Goal: Task Accomplishment & Management: Use online tool/utility

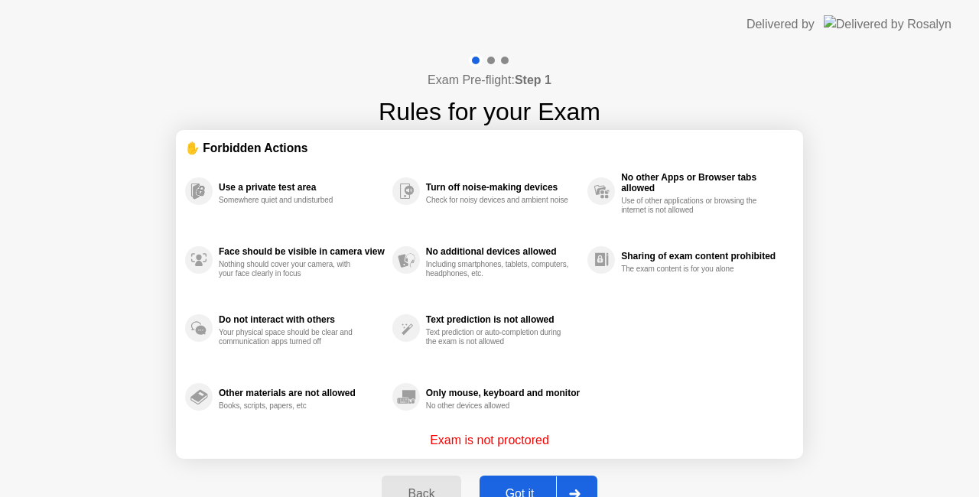
click at [519, 484] on button "Got it" at bounding box center [539, 494] width 118 height 37
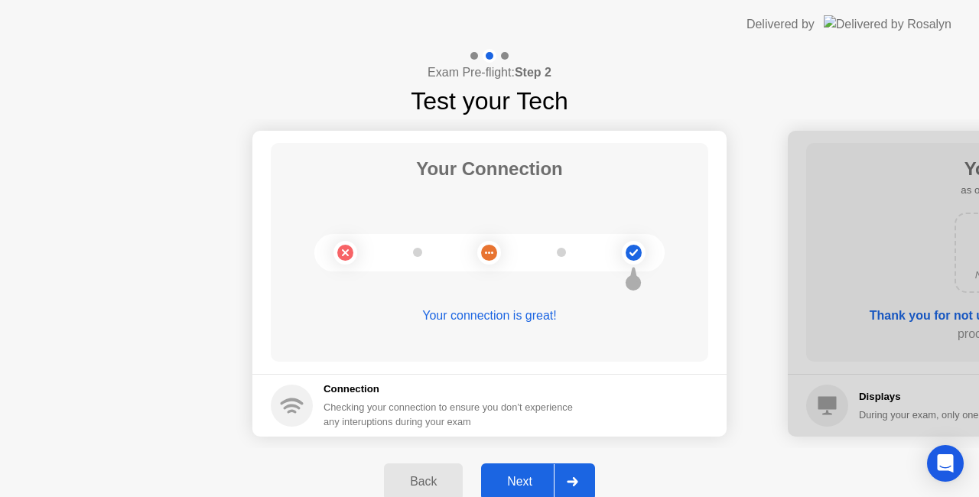
click at [513, 480] on div "Next" at bounding box center [520, 482] width 68 height 14
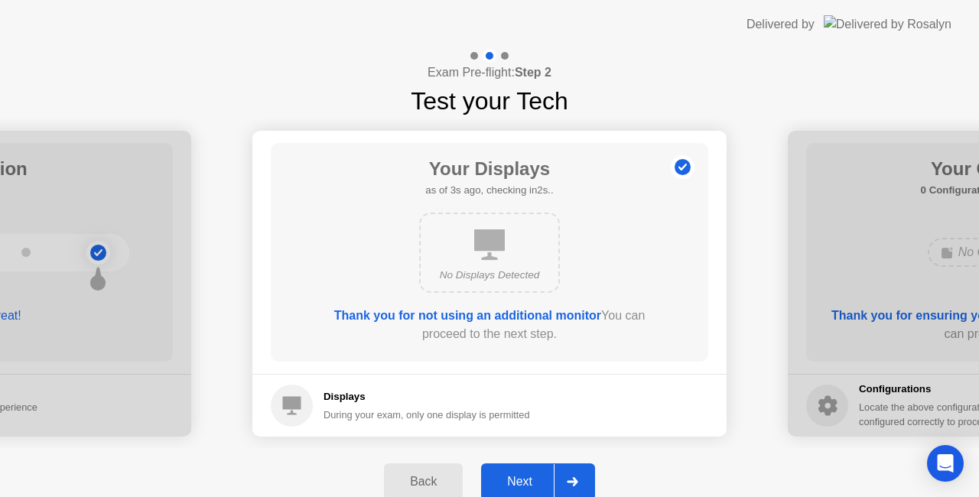
click at [521, 481] on div "Next" at bounding box center [520, 482] width 68 height 14
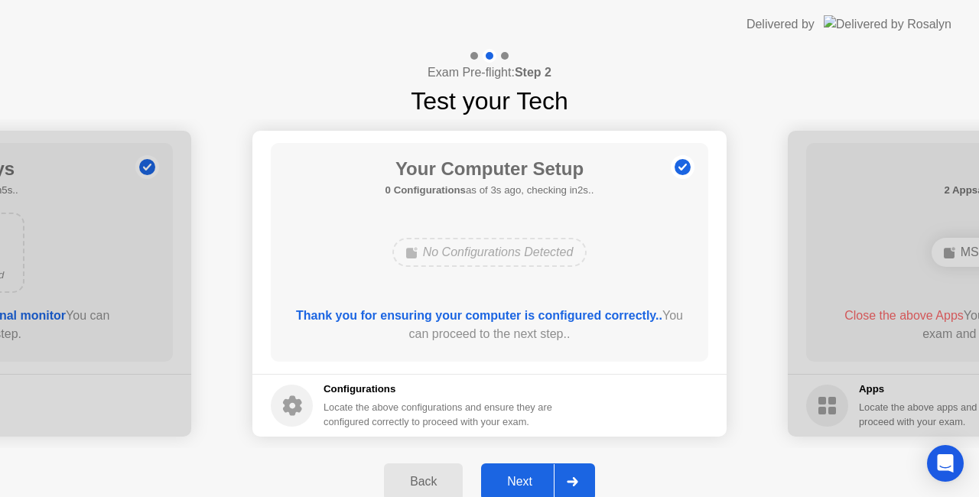
click at [518, 481] on div "Next" at bounding box center [520, 482] width 68 height 14
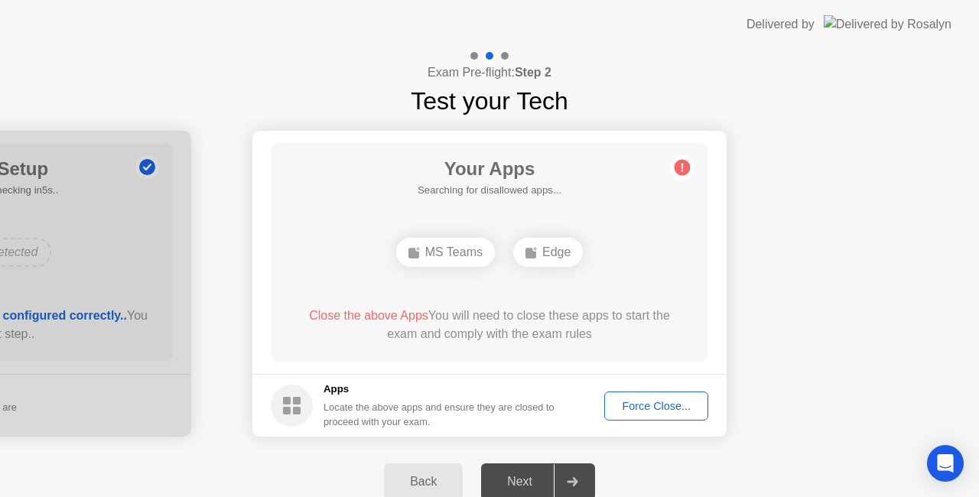
click at [658, 410] on div "Force Close..." at bounding box center [656, 406] width 93 height 12
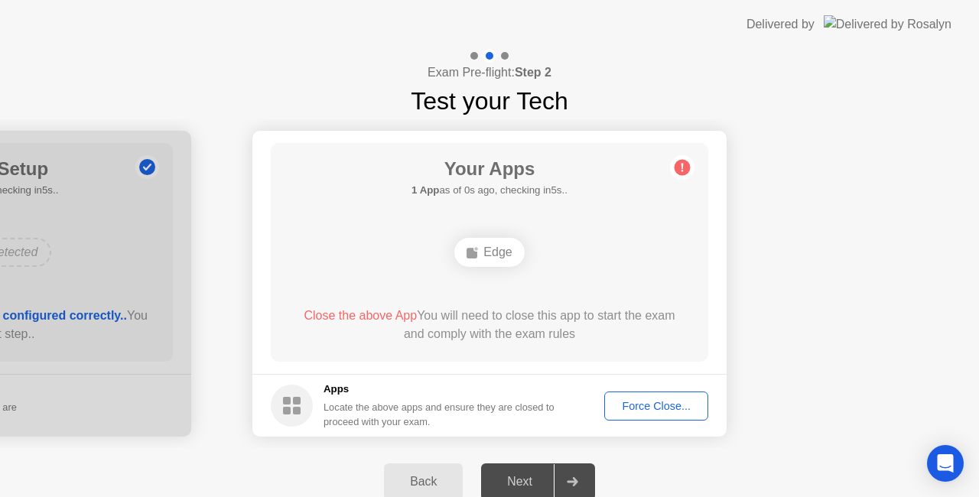
click at [493, 259] on div "Edge" at bounding box center [490, 252] width 70 height 29
click at [670, 411] on div "Force Close..." at bounding box center [656, 406] width 93 height 12
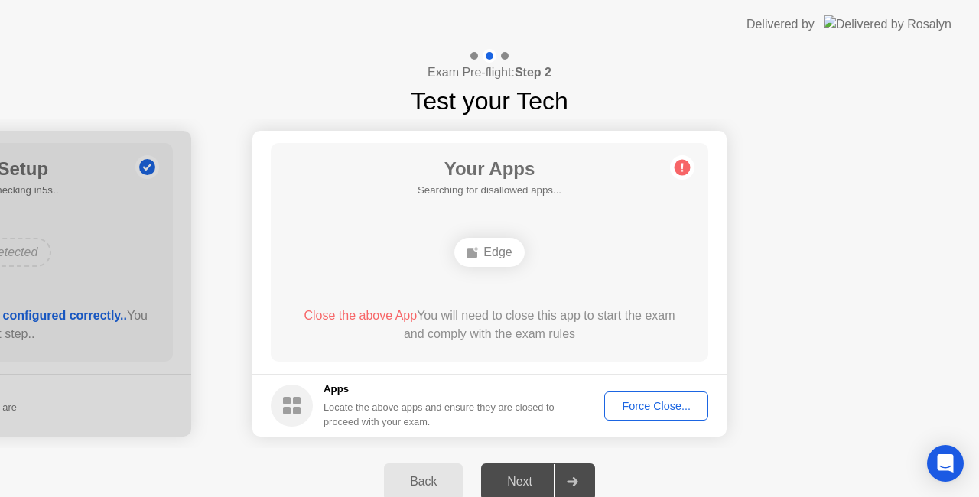
click at [681, 167] on circle at bounding box center [683, 168] width 16 height 16
click at [647, 409] on div "Force Close..." at bounding box center [656, 406] width 93 height 12
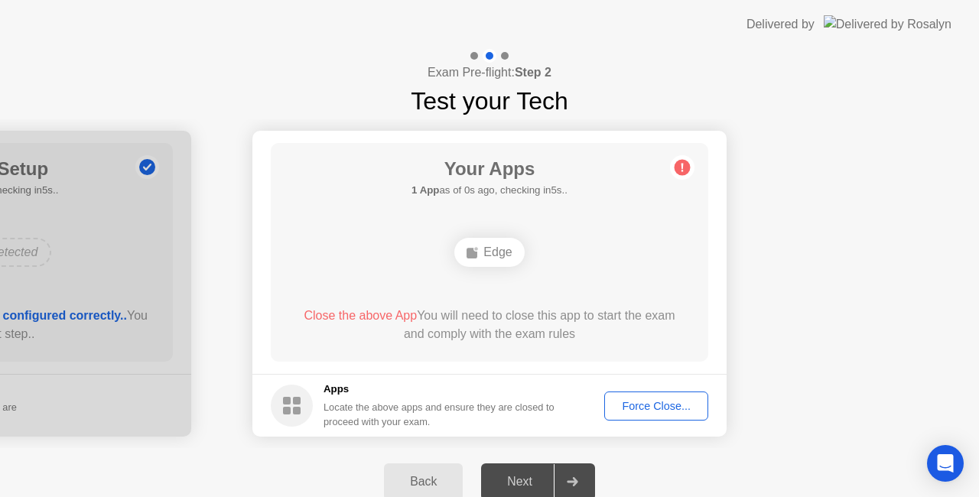
click at [479, 243] on div "Edge" at bounding box center [490, 252] width 70 height 29
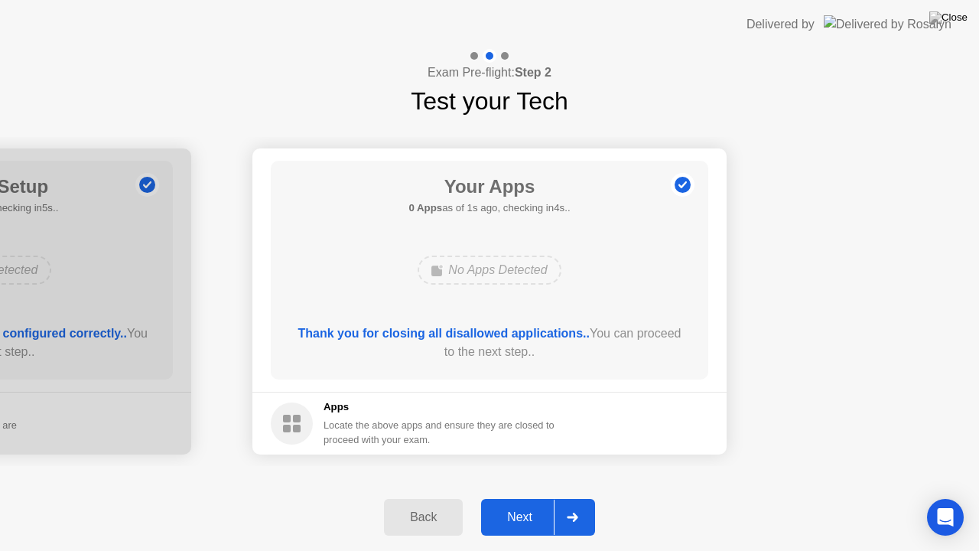
click at [522, 497] on button "Next" at bounding box center [538, 517] width 114 height 37
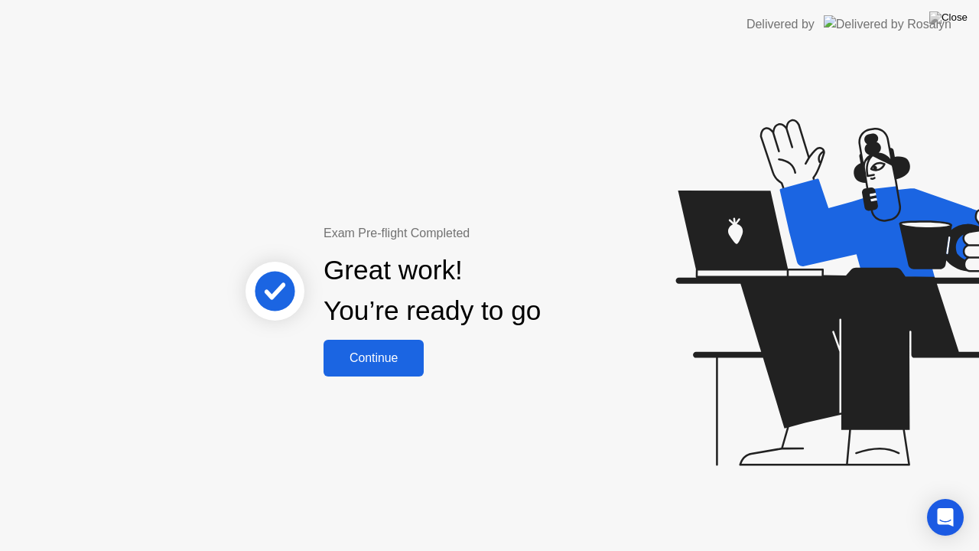
click at [392, 363] on div "Continue" at bounding box center [373, 358] width 91 height 14
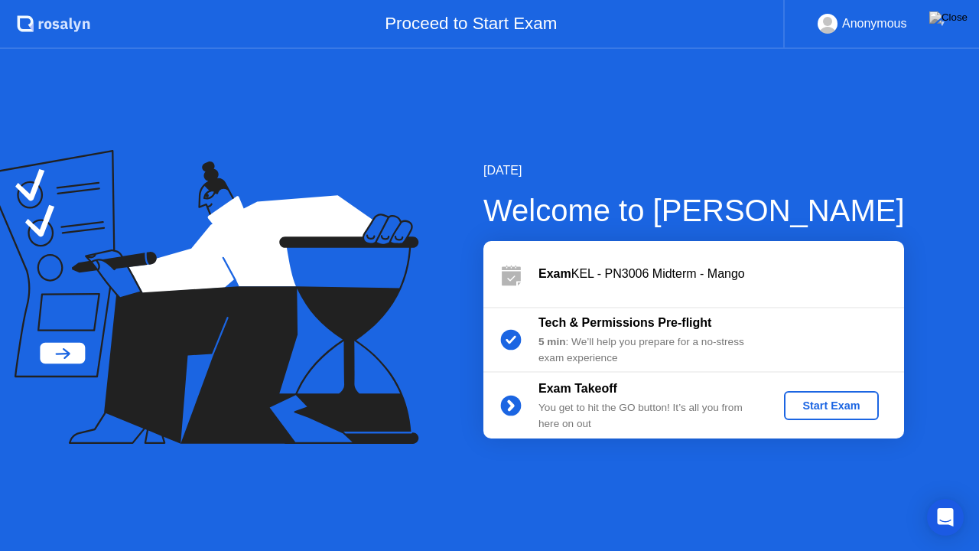
click at [800, 412] on div "Start Exam" at bounding box center [831, 405] width 82 height 12
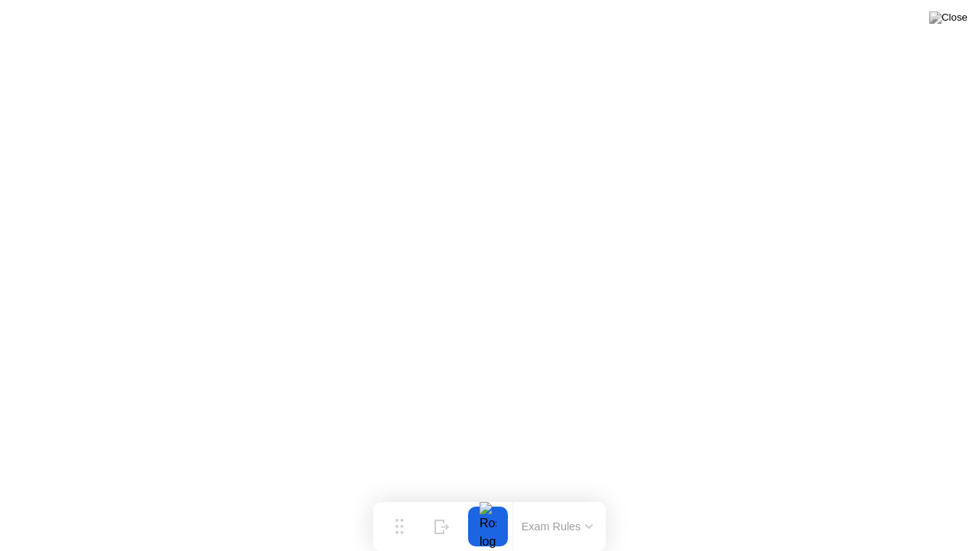
click at [497, 497] on div at bounding box center [488, 527] width 32 height 40
